Goal: Task Accomplishment & Management: Complete application form

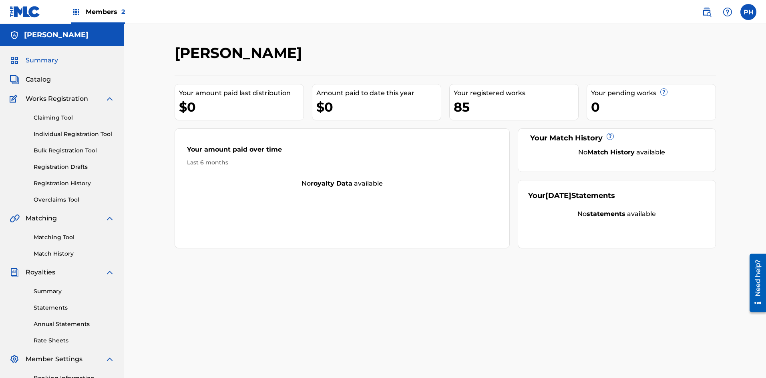
click at [56, 309] on link "Statements" at bounding box center [74, 308] width 81 height 8
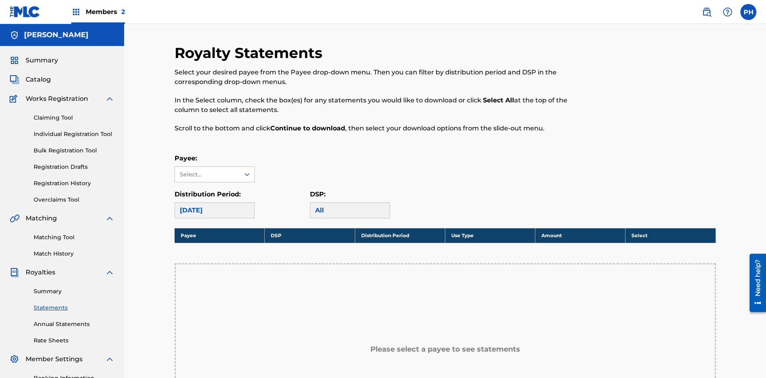
click at [40, 102] on span "Works Registration" at bounding box center [57, 99] width 62 height 10
click at [41, 120] on link "Claiming Tool" at bounding box center [74, 118] width 81 height 8
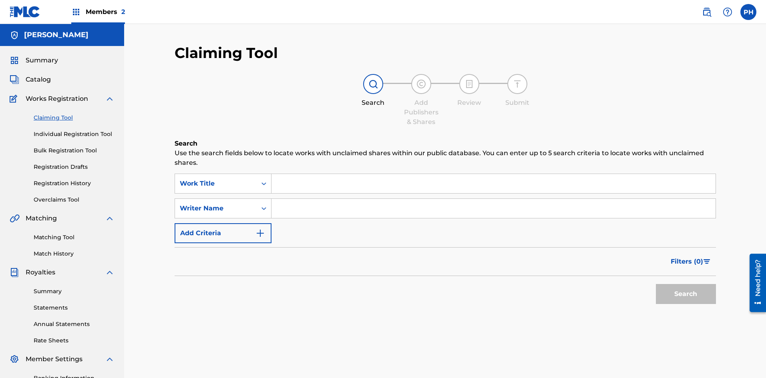
click at [44, 80] on span "Catalog" at bounding box center [38, 80] width 25 height 10
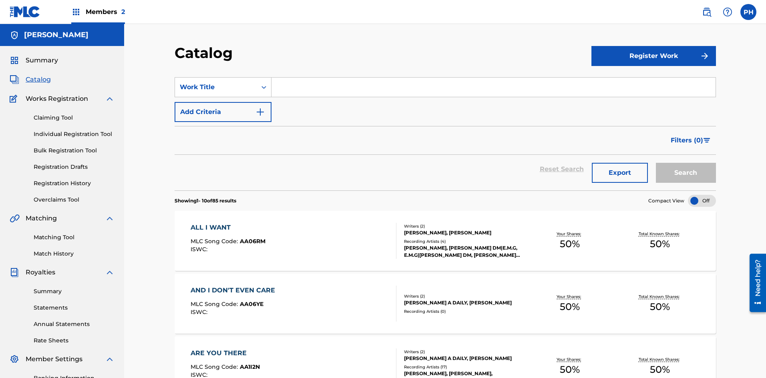
click at [363, 90] on input "Search Form" at bounding box center [493, 87] width 444 height 19
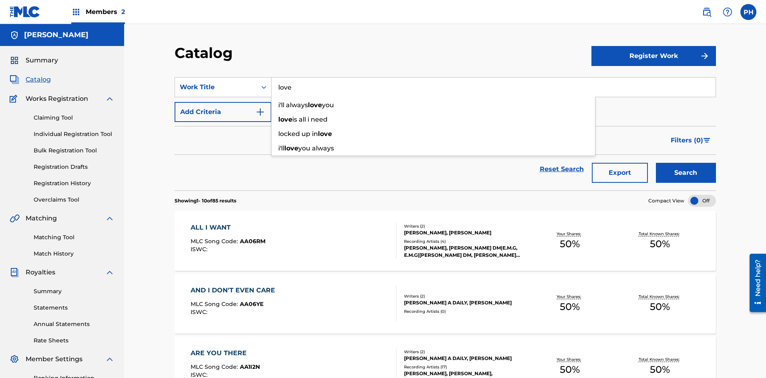
click at [656, 163] on button "Search" at bounding box center [686, 173] width 60 height 20
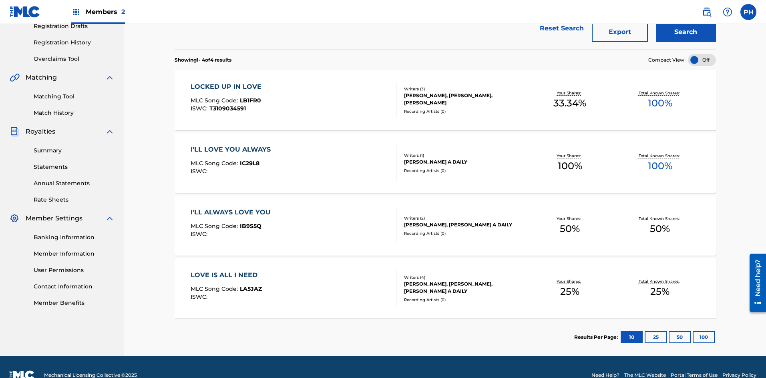
scroll to position [157, 0]
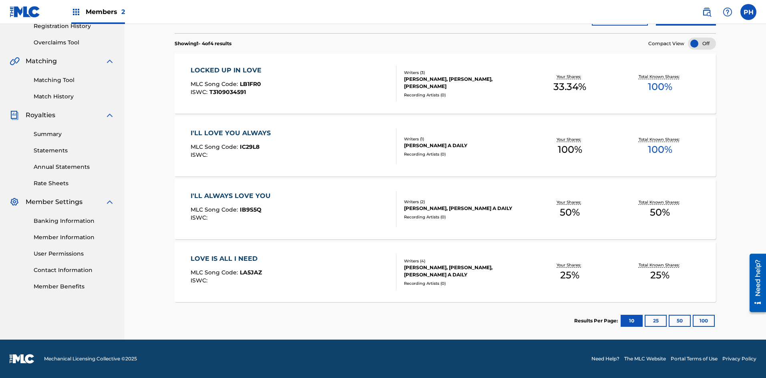
click at [655, 322] on button "25" at bounding box center [656, 321] width 22 height 12
click at [682, 318] on button "50" at bounding box center [680, 321] width 22 height 12
click at [708, 321] on button "100" at bounding box center [704, 321] width 22 height 12
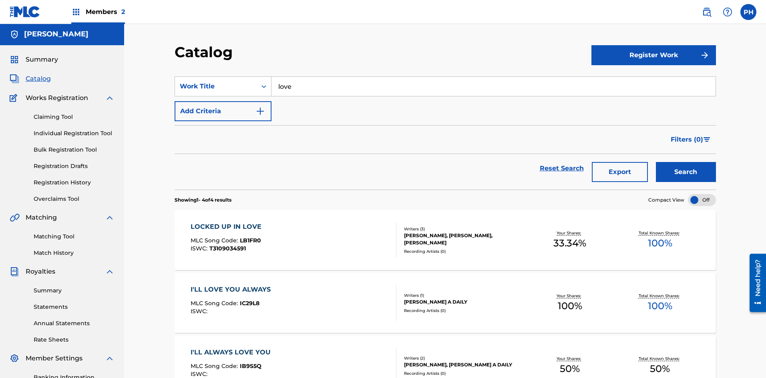
scroll to position [0, 0]
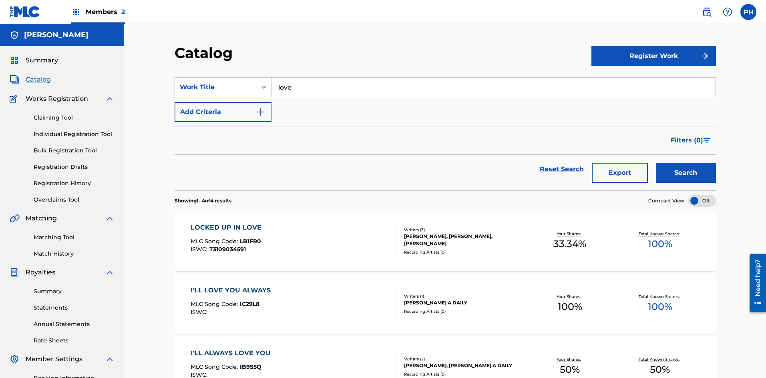
click at [315, 84] on input "love" at bounding box center [493, 87] width 444 height 19
click at [656, 163] on button "Search" at bounding box center [686, 173] width 60 height 20
type input "love in the shadows"
click at [668, 178] on button "Search" at bounding box center [686, 173] width 60 height 20
click at [41, 76] on span "Catalog" at bounding box center [38, 80] width 25 height 10
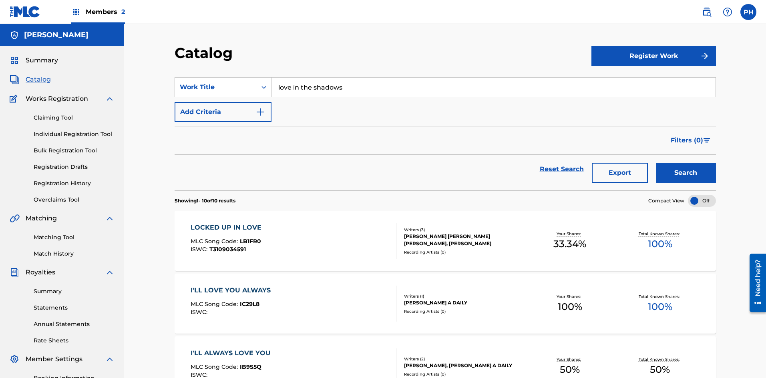
click at [37, 119] on link "Claiming Tool" at bounding box center [74, 118] width 81 height 8
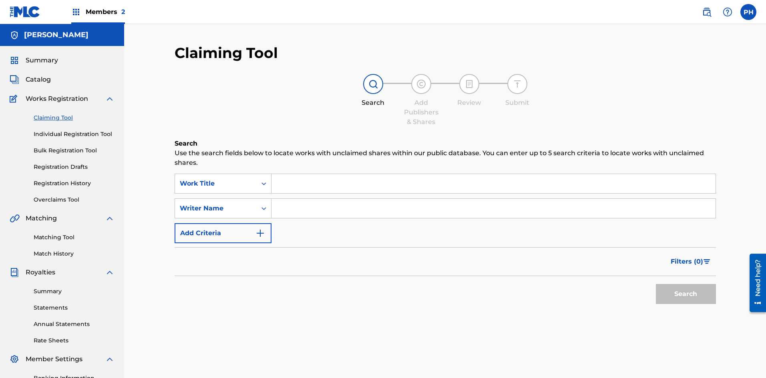
click at [329, 181] on input "Search Form" at bounding box center [493, 183] width 444 height 19
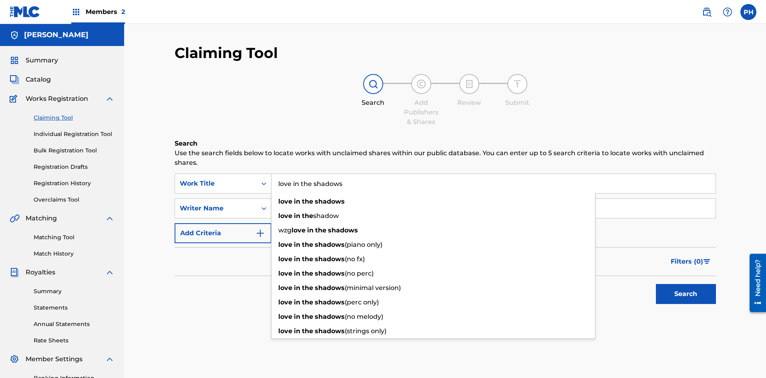
type input "love in the shadows"
click at [656, 284] on button "Search" at bounding box center [686, 294] width 60 height 20
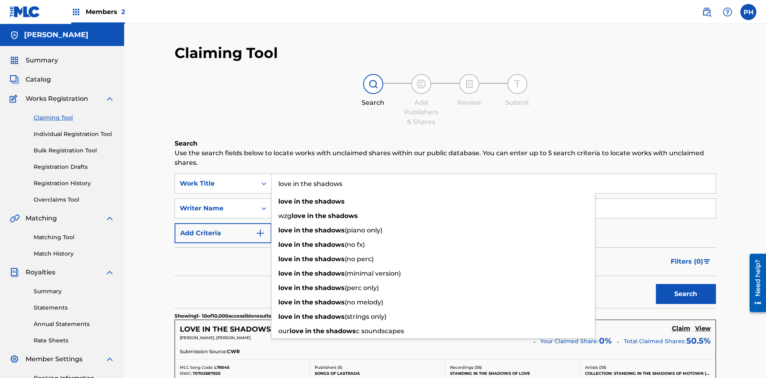
click at [197, 264] on div "Filters ( 0 )" at bounding box center [445, 261] width 541 height 29
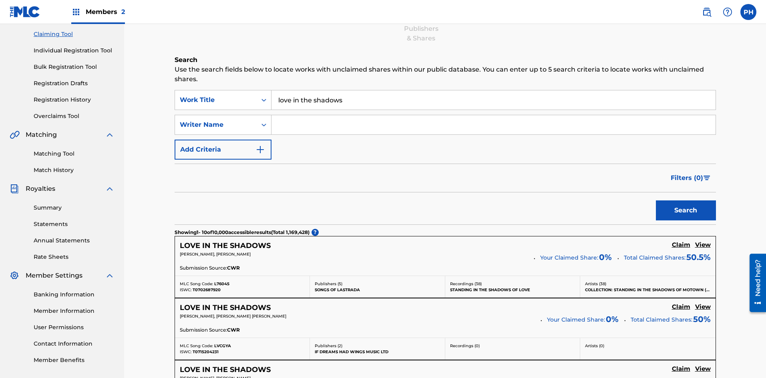
scroll to position [80, 0]
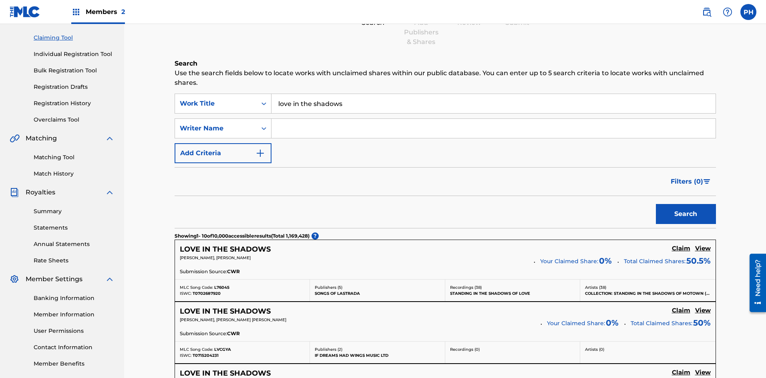
click at [318, 123] on input "Search Form" at bounding box center [493, 128] width 444 height 19
click at [656, 204] on button "Search" at bounding box center [686, 214] width 60 height 20
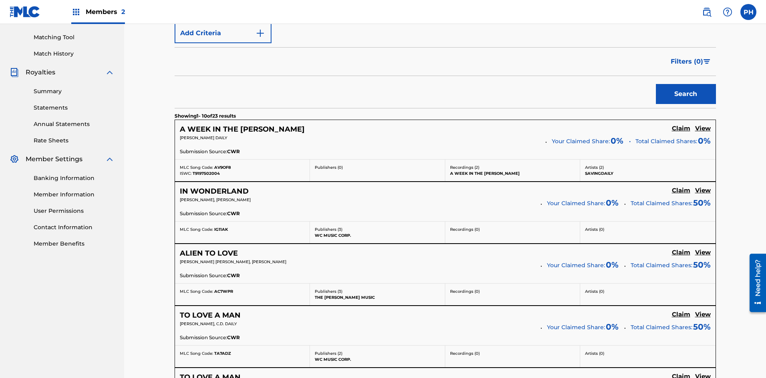
click at [670, 91] on button "Search" at bounding box center [686, 94] width 60 height 20
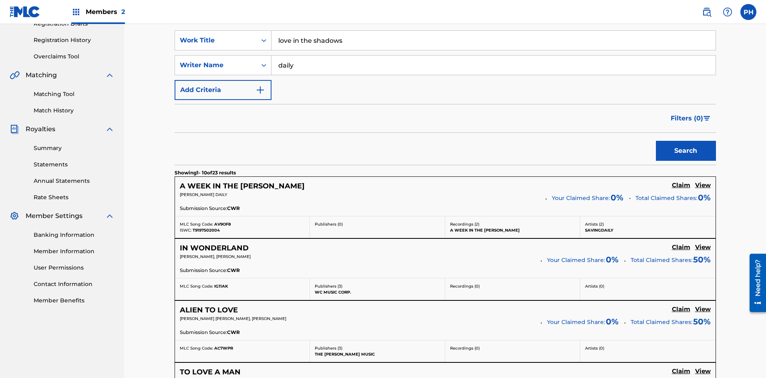
scroll to position [18, 0]
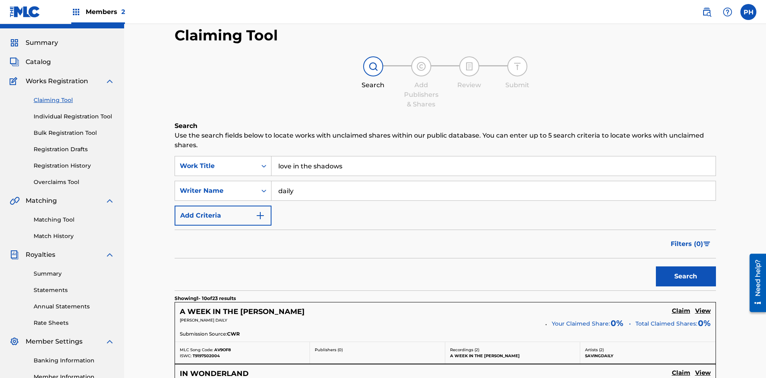
click at [314, 190] on input "daily" at bounding box center [493, 190] width 444 height 19
click at [281, 192] on input "daily" at bounding box center [493, 190] width 444 height 19
click at [296, 192] on input "daily" at bounding box center [493, 190] width 444 height 19
type input "[PERSON_NAME]"
click at [656, 267] on button "Search" at bounding box center [686, 277] width 60 height 20
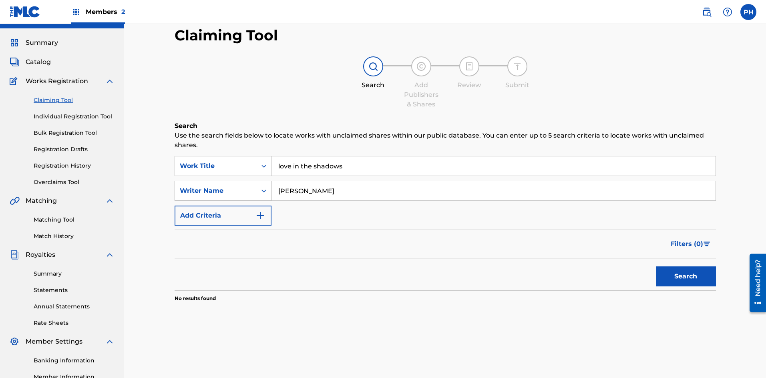
drag, startPoint x: 283, startPoint y: 191, endPoint x: 249, endPoint y: 190, distance: 34.0
click at [249, 190] on div "SearchWithCriteria3221bae6-9e85-4485-bcbe-549626099dff Writer Name [PERSON_NAME]" at bounding box center [445, 191] width 541 height 20
type input "daily"
click at [656, 267] on button "Search" at bounding box center [686, 277] width 60 height 20
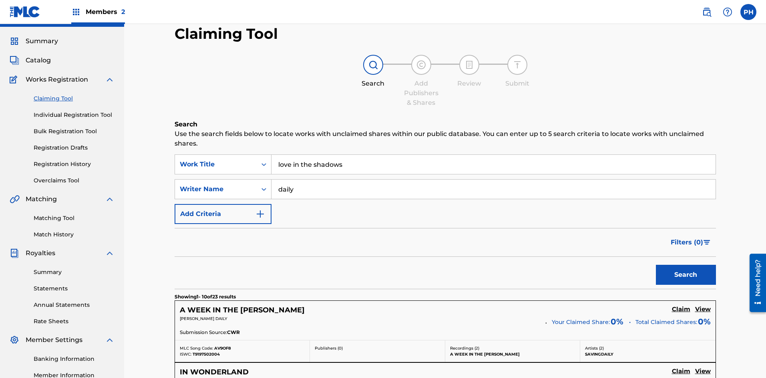
scroll to position [0, 0]
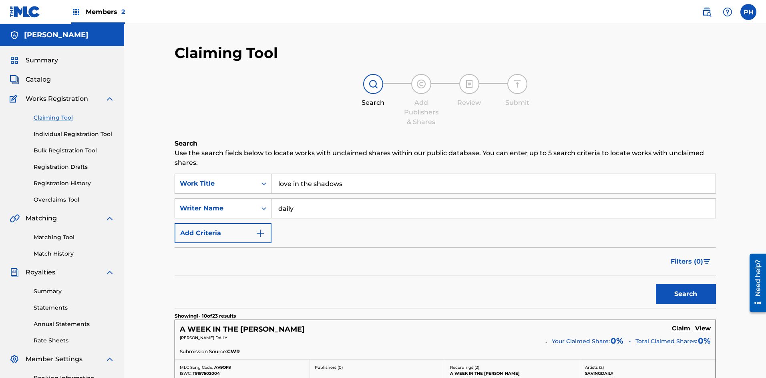
click at [46, 80] on span "Catalog" at bounding box center [38, 80] width 25 height 10
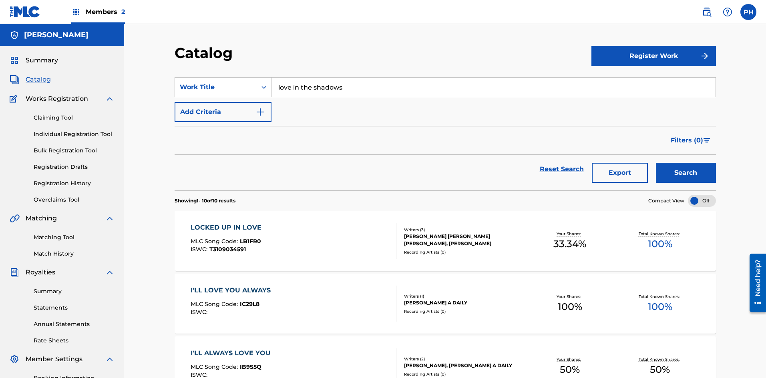
click at [357, 86] on input "love in the shadows" at bounding box center [493, 87] width 444 height 19
click at [29, 82] on span "Catalog" at bounding box center [38, 80] width 25 height 10
click at [649, 58] on button "Register Work" at bounding box center [653, 56] width 125 height 20
click at [640, 86] on link "Individual" at bounding box center [653, 81] width 125 height 19
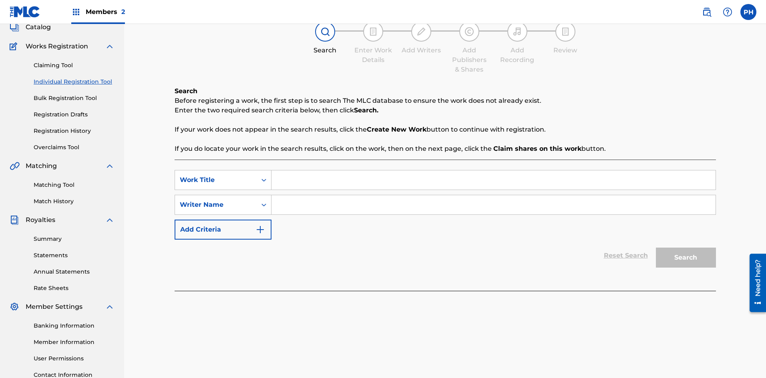
scroll to position [80, 0]
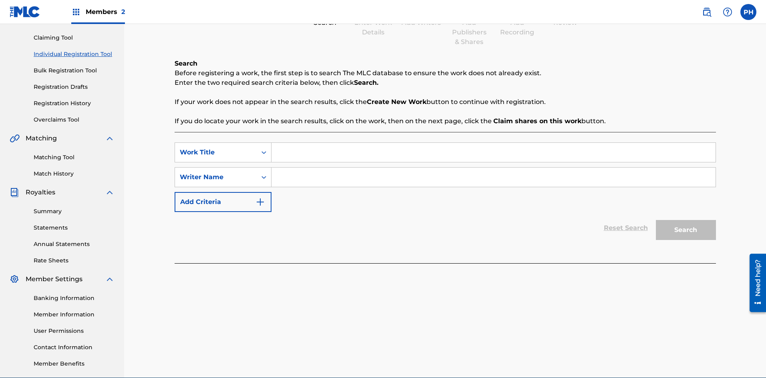
click at [323, 150] on input "Search Form" at bounding box center [493, 152] width 444 height 19
type input "Love in the shadows"
click at [298, 175] on input "Search Form" at bounding box center [493, 177] width 444 height 19
type input "daily"
click at [667, 226] on button "Search" at bounding box center [686, 230] width 60 height 20
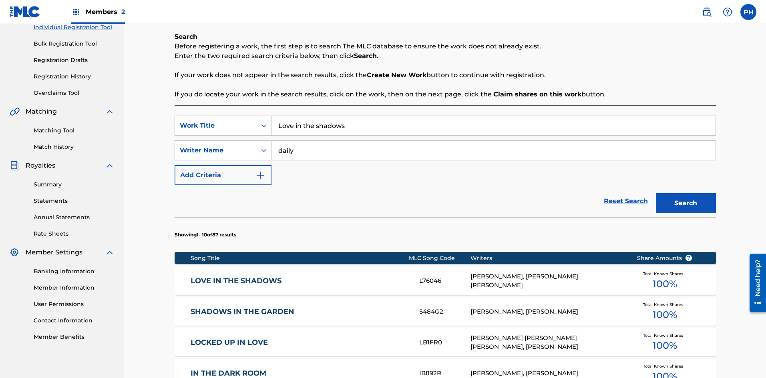
scroll to position [120, 0]
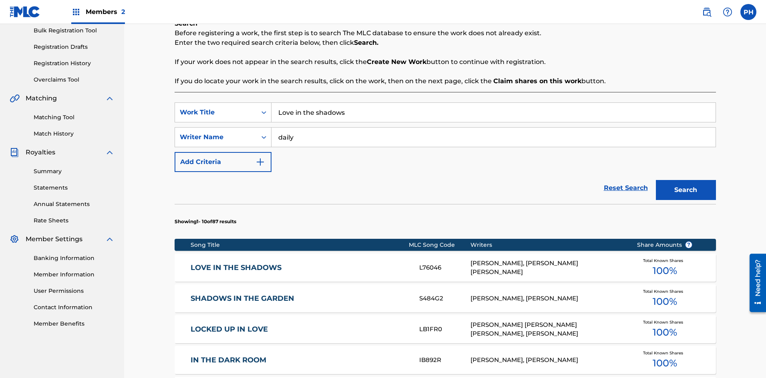
click at [266, 272] on link "LOVE IN THE SHADOWS" at bounding box center [300, 267] width 218 height 9
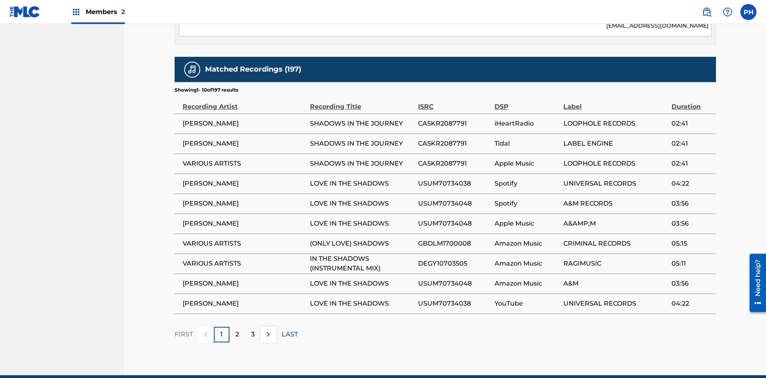
scroll to position [608, 0]
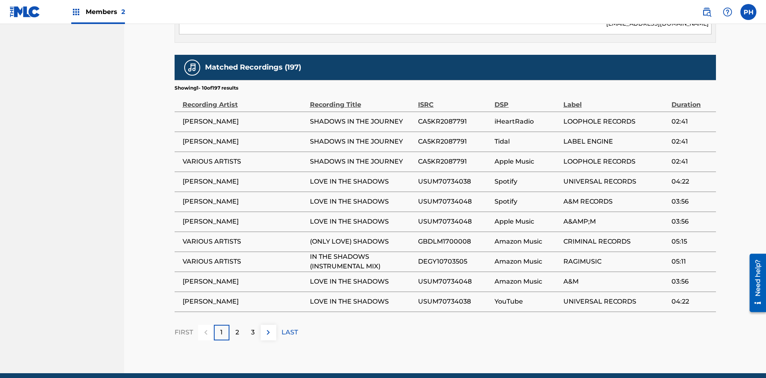
click at [235, 328] on p "2" at bounding box center [237, 333] width 4 height 10
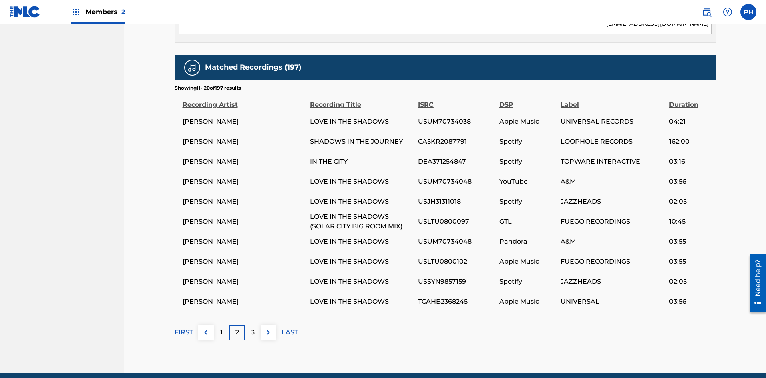
click at [259, 325] on div "3" at bounding box center [253, 333] width 16 height 16
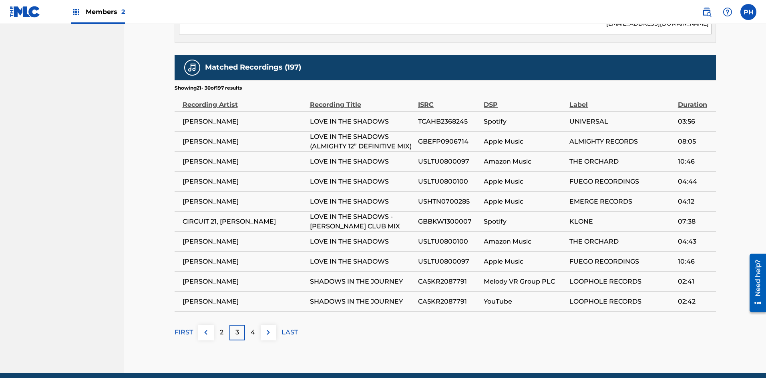
click at [257, 325] on div "4" at bounding box center [253, 333] width 16 height 16
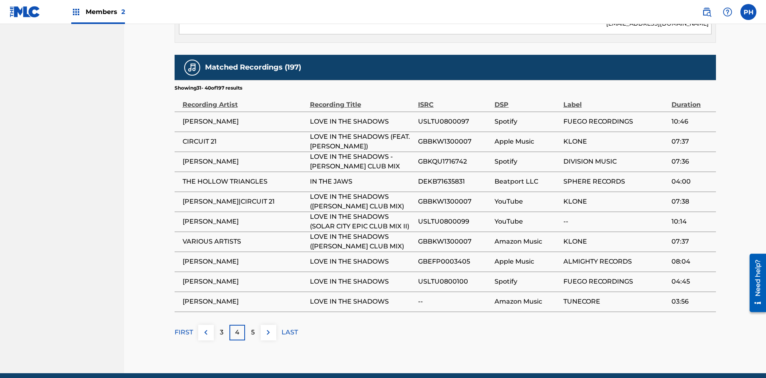
click at [249, 325] on div "5" at bounding box center [253, 333] width 16 height 16
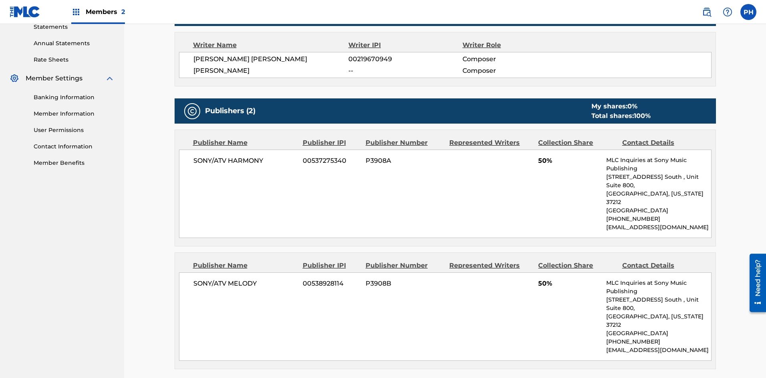
scroll to position [360, 0]
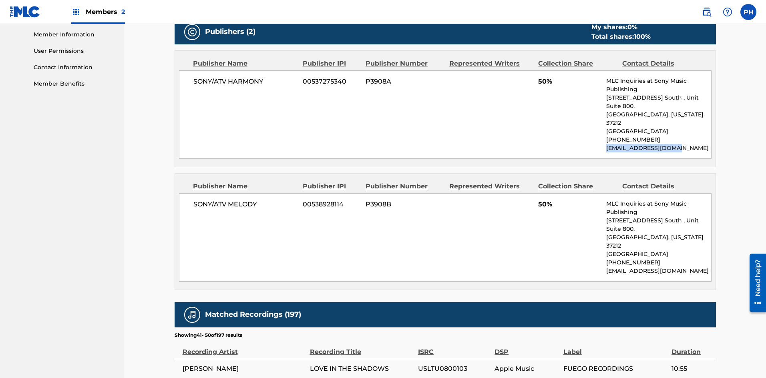
drag, startPoint x: 678, startPoint y: 132, endPoint x: 604, endPoint y: 138, distance: 74.3
click at [604, 138] on div "SONY/ATV HARMONY 00537275340 P3908A 50% MLC Inquiries at Sony Music Publishing …" at bounding box center [445, 114] width 533 height 88
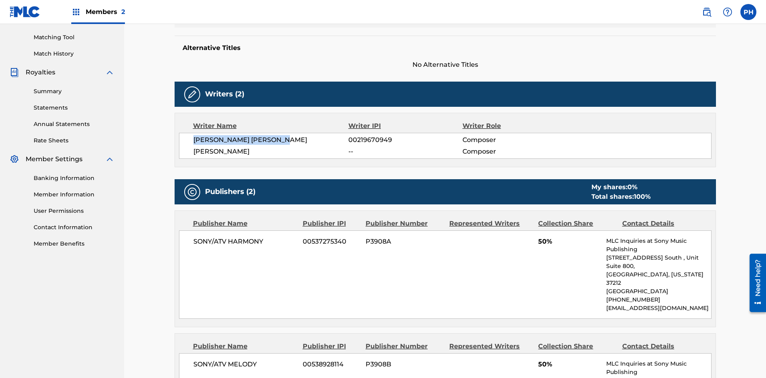
drag, startPoint x: 300, startPoint y: 139, endPoint x: 195, endPoint y: 138, distance: 105.3
click at [195, 138] on span "[PERSON_NAME] [PERSON_NAME]" at bounding box center [270, 140] width 155 height 10
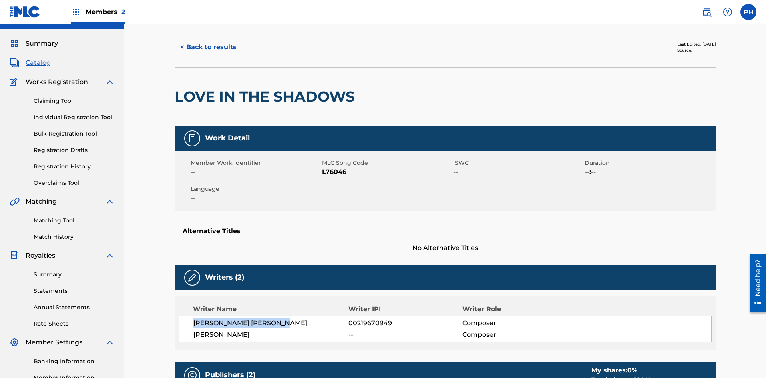
scroll to position [0, 0]
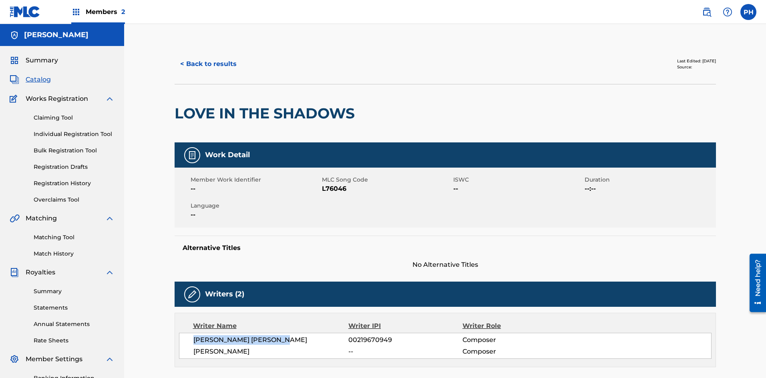
click at [39, 63] on span "Summary" at bounding box center [42, 61] width 32 height 10
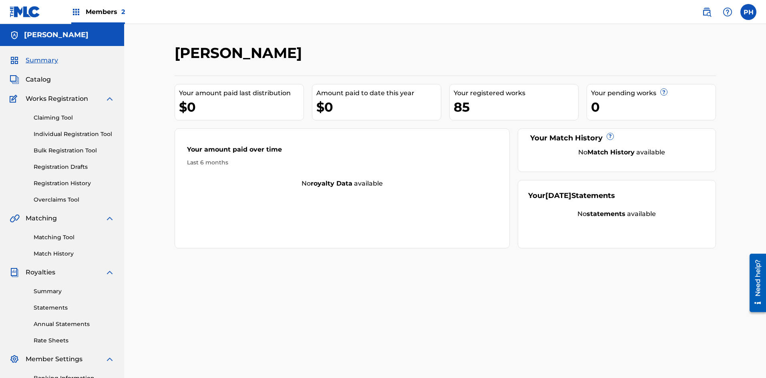
click at [48, 152] on link "Bulk Registration Tool" at bounding box center [74, 151] width 81 height 8
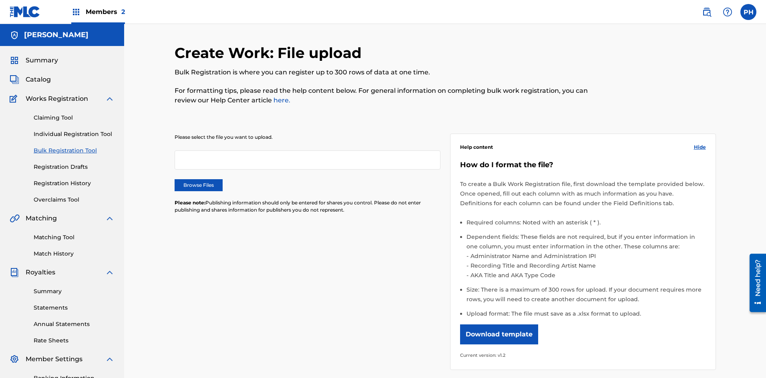
click at [73, 118] on link "Claiming Tool" at bounding box center [74, 118] width 81 height 8
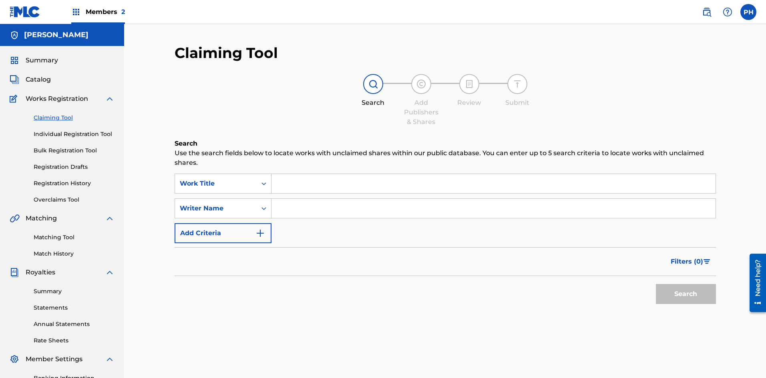
drag, startPoint x: 31, startPoint y: 62, endPoint x: 119, endPoint y: 169, distance: 138.8
click at [31, 62] on span "Summary" at bounding box center [42, 61] width 32 height 10
